Goal: Task Accomplishment & Management: Manage account settings

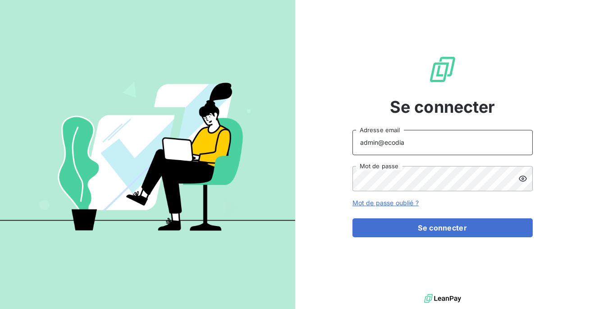
click at [418, 148] on input "admin@ecodia" at bounding box center [443, 142] width 180 height 25
type input "admin@klygroupe"
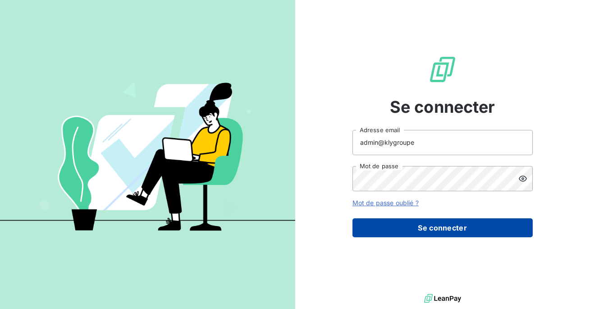
click at [400, 228] on button "Se connecter" at bounding box center [443, 227] width 180 height 19
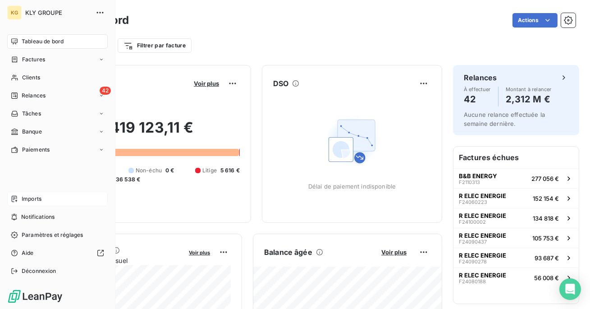
click at [15, 203] on div "Imports" at bounding box center [57, 199] width 101 height 14
